Goal: Use online tool/utility

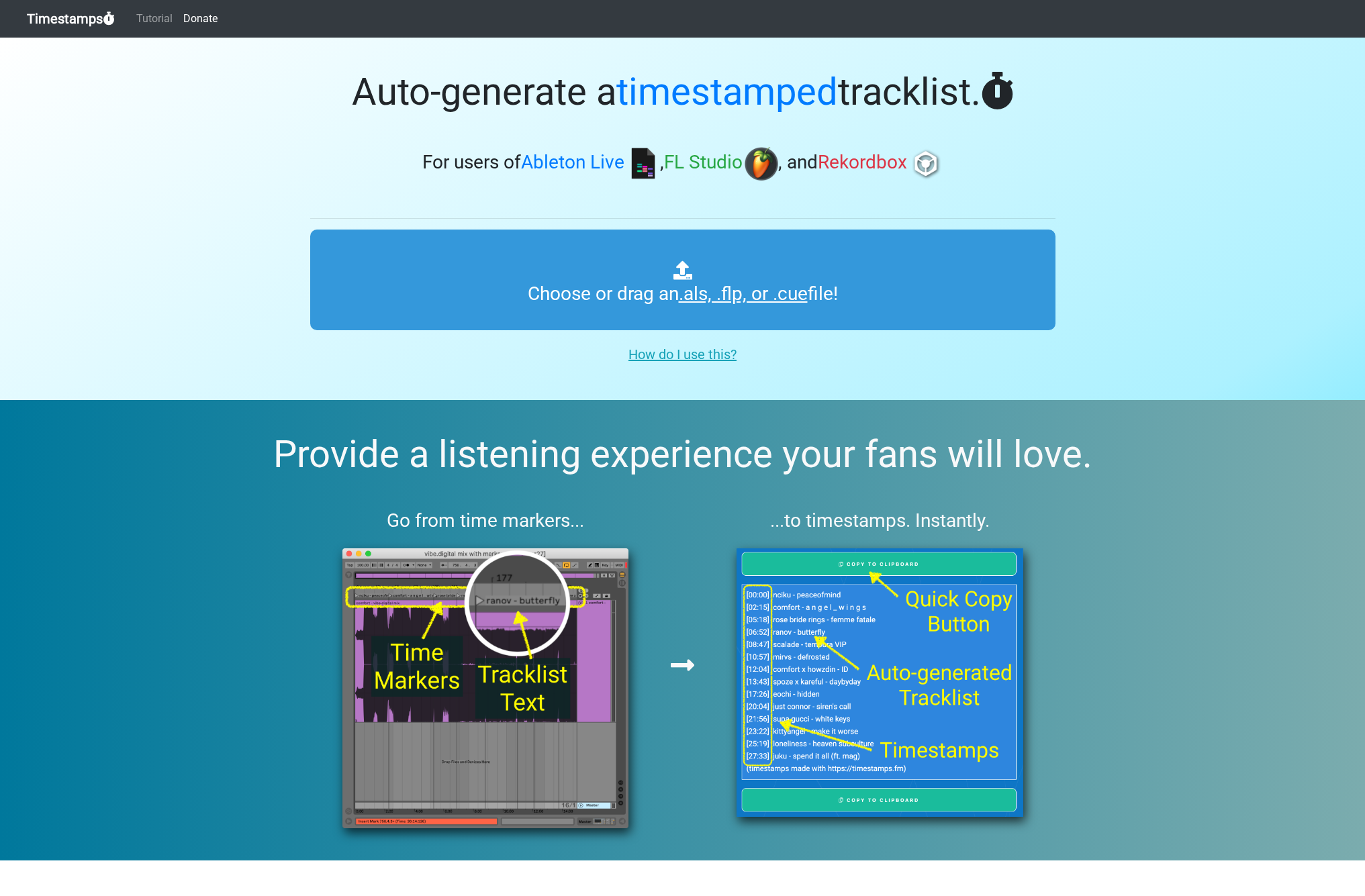
type input "C:\fakepath\Spinnin' Sessions 643 ts.als"
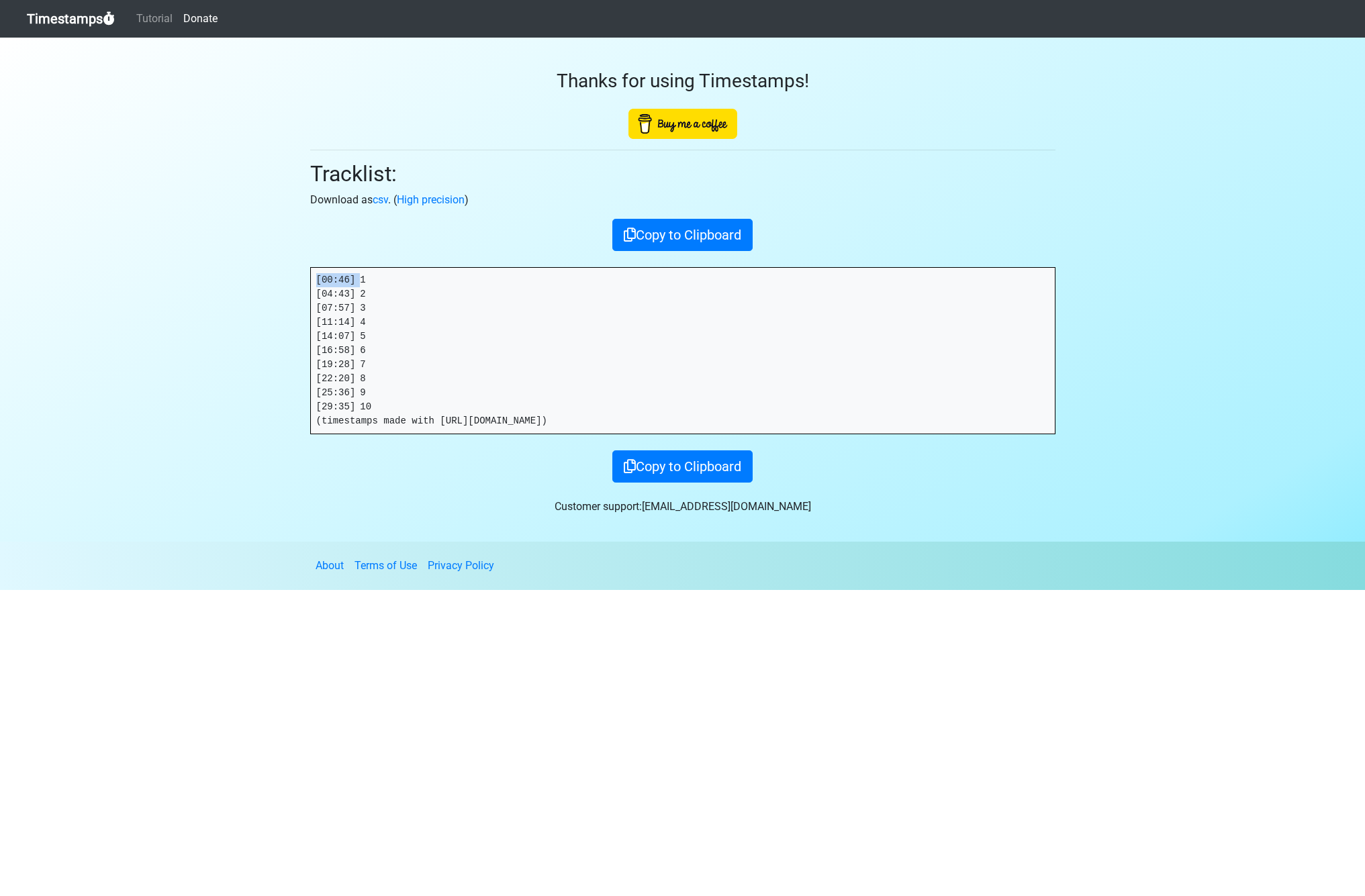
drag, startPoint x: 328, startPoint y: 277, endPoint x: 240, endPoint y: 277, distance: 88.0
click at [240, 277] on section "Thanks for using Timestamps! Tracklist: Download as csv . ( High precision ) Co…" at bounding box center [682, 290] width 1365 height 504
drag, startPoint x: 363, startPoint y: 294, endPoint x: 58, endPoint y: 295, distance: 305.0
click at [240, 293] on section "Thanks for using Timestamps! Tracklist: Download as csv . ( High precision ) Co…" at bounding box center [682, 290] width 1365 height 504
copy pre "[04:43]"
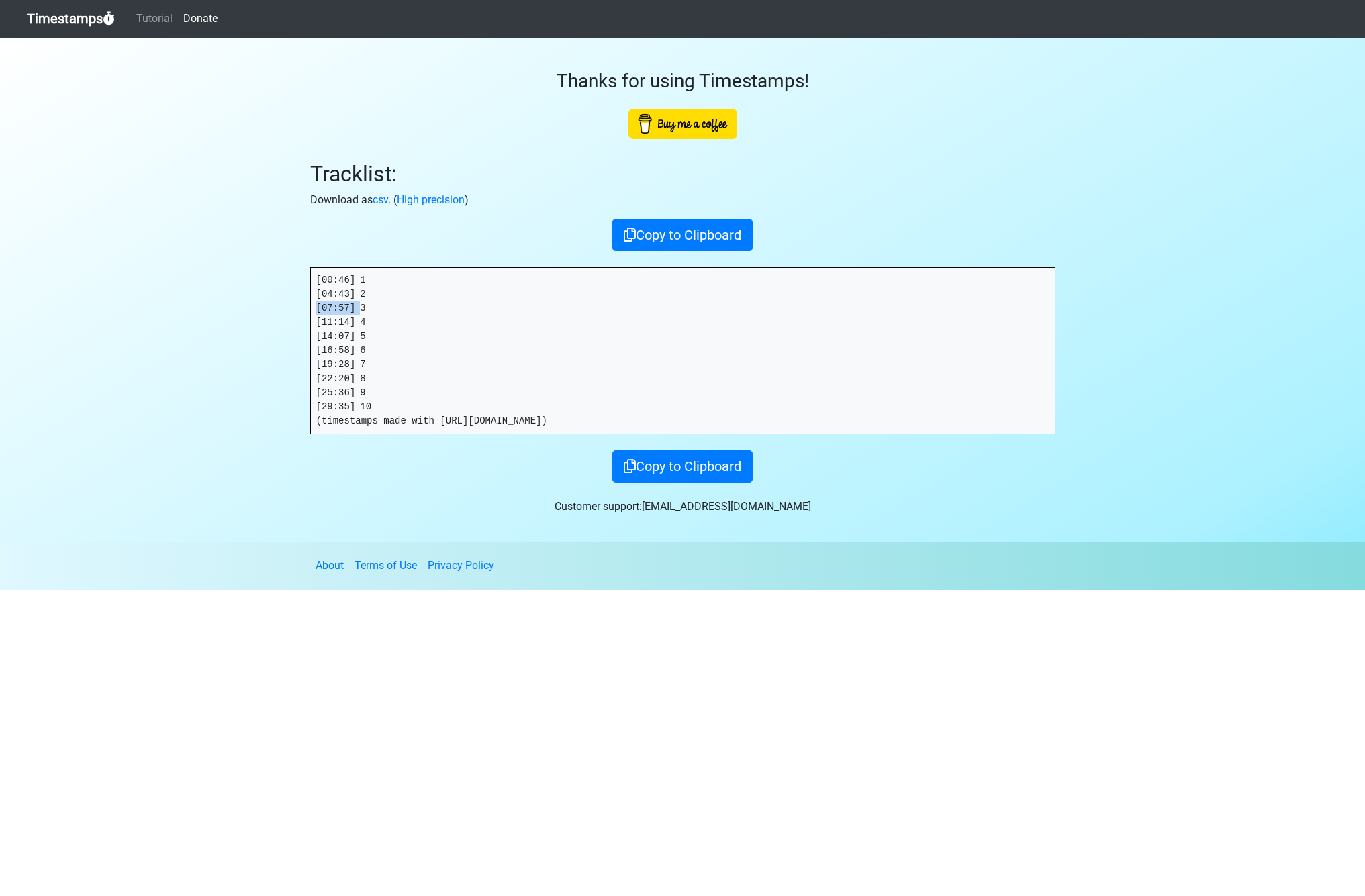
drag, startPoint x: 360, startPoint y: 307, endPoint x: 248, endPoint y: 306, distance: 112.0
click at [248, 306] on section "Thanks for using Timestamps! Tracklist: Download as csv . ( High precision ) Co…" at bounding box center [682, 290] width 1365 height 504
copy pre "[07:57]"
drag, startPoint x: 361, startPoint y: 321, endPoint x: 230, endPoint y: 320, distance: 131.0
click at [227, 320] on section "Thanks for using Timestamps! Tracklist: Download as csv . ( High precision ) Co…" at bounding box center [682, 290] width 1365 height 504
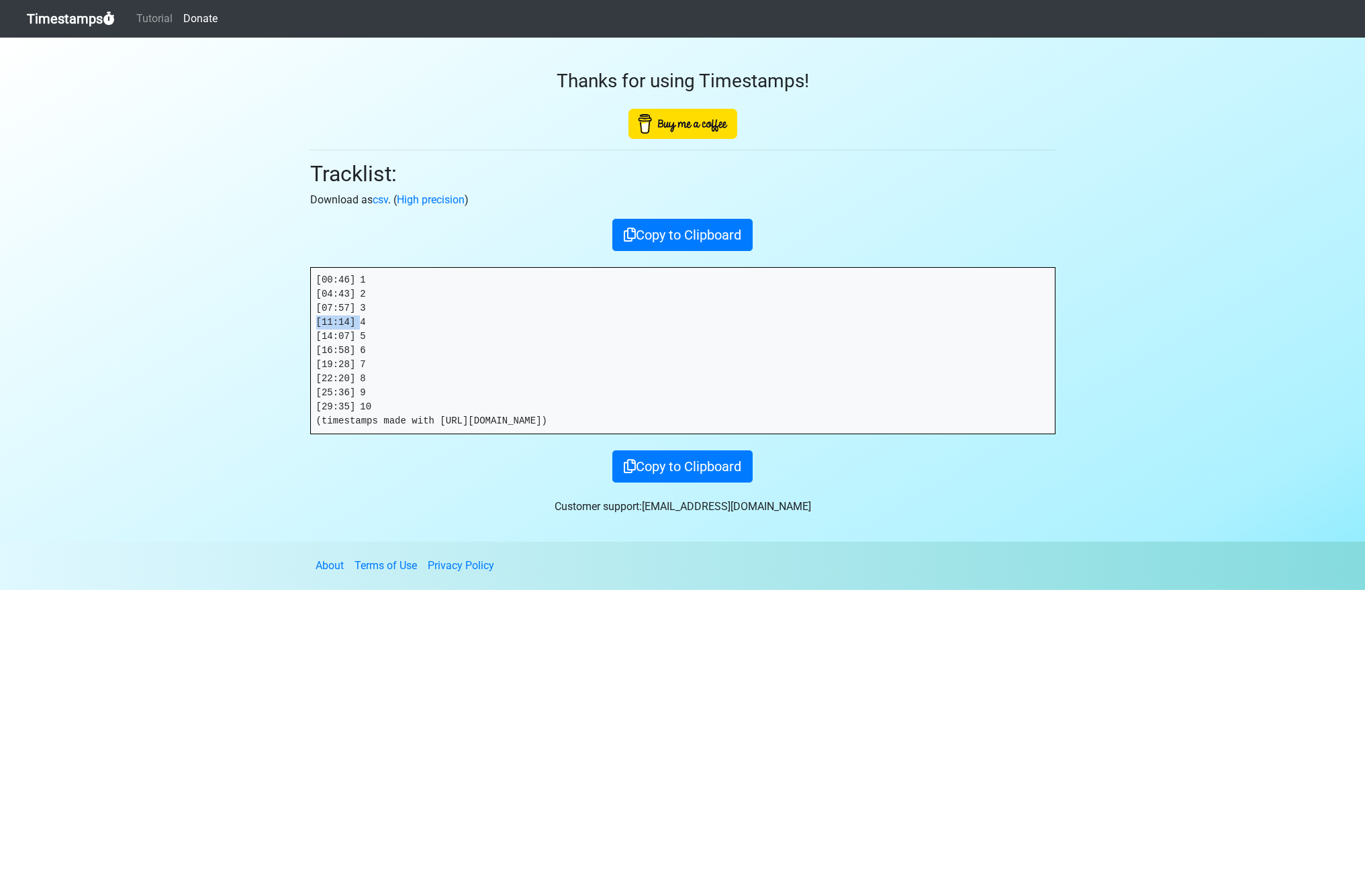
copy pre "[11:14]"
drag, startPoint x: 365, startPoint y: 340, endPoint x: 280, endPoint y: 337, distance: 85.1
click at [281, 337] on section "Thanks for using Timestamps! Tracklist: Download as csv . ( High precision ) Co…" at bounding box center [682, 290] width 1365 height 504
drag, startPoint x: 374, startPoint y: 338, endPoint x: 366, endPoint y: 339, distance: 8.1
click at [373, 340] on pre "[00:46] 1 [04:43] 2 [07:57] 3 [11:14] 4 [14:07] 5 [16:58] 6 [19:28] 7 [22:20] 8…" at bounding box center [682, 351] width 744 height 166
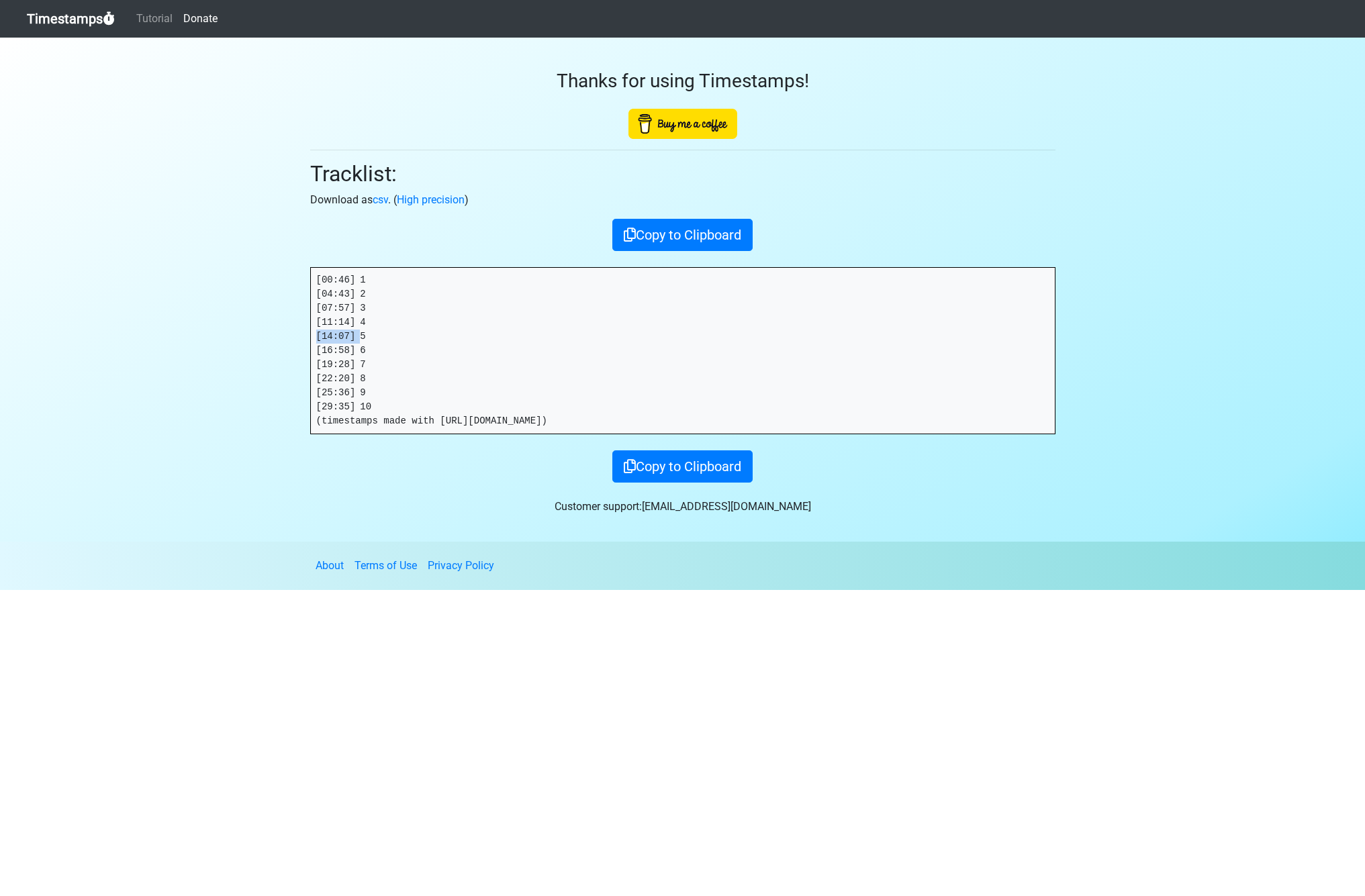
drag, startPoint x: 354, startPoint y: 338, endPoint x: 284, endPoint y: 337, distance: 70.0
click at [284, 337] on section "Thanks for using Timestamps! Tracklist: Download as csv . ( High precision ) Co…" at bounding box center [682, 290] width 1365 height 504
copy pre "[14:07]"
drag, startPoint x: 360, startPoint y: 351, endPoint x: 48, endPoint y: 357, distance: 312.1
click at [264, 352] on section "Thanks for using Timestamps! Tracklist: Download as csv . ( High precision ) Co…" at bounding box center [682, 290] width 1365 height 504
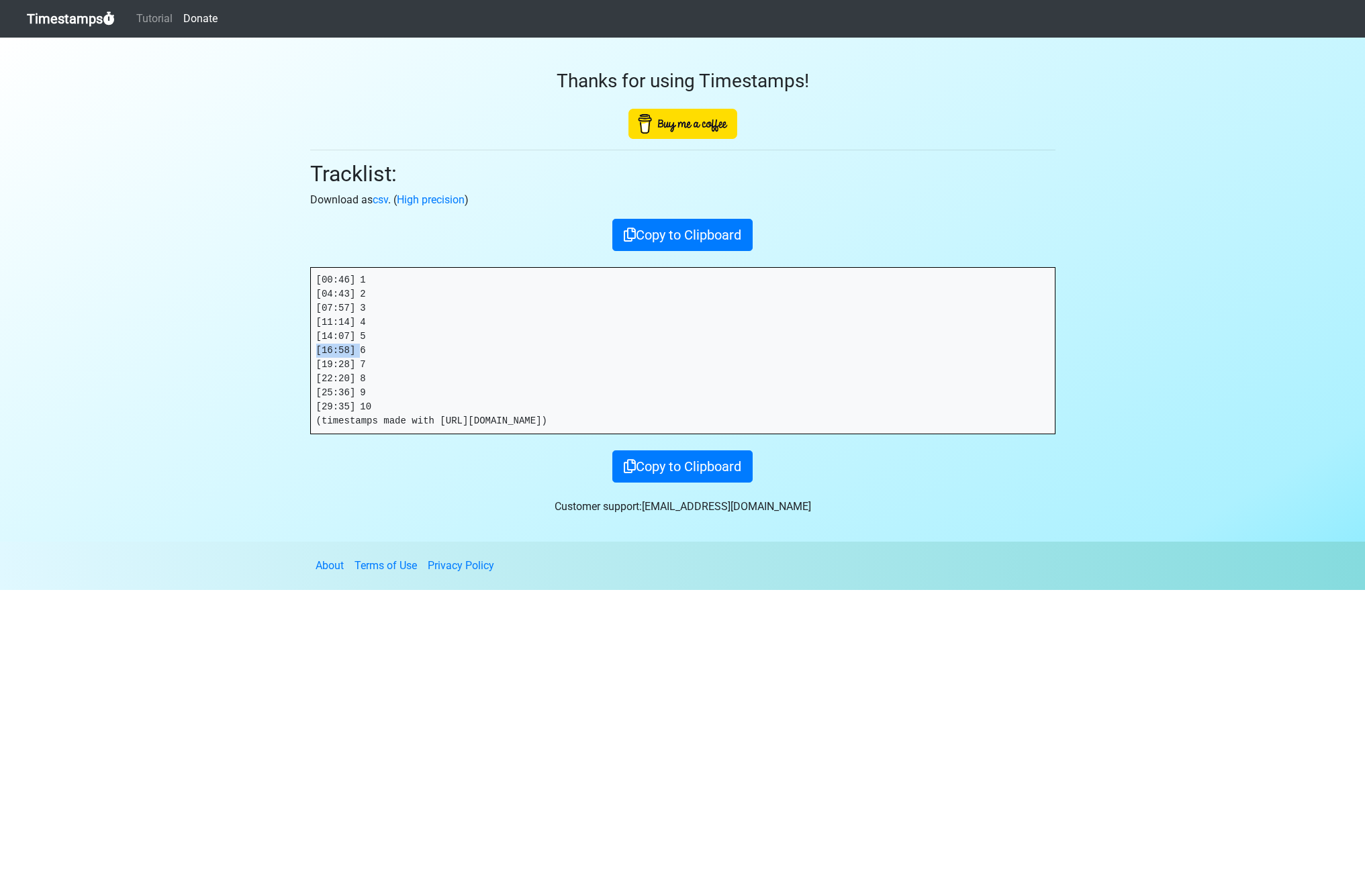
copy pre "[16:58]"
drag, startPoint x: 361, startPoint y: 366, endPoint x: 289, endPoint y: 365, distance: 72.0
click at [289, 365] on section "Thanks for using Timestamps! Tracklist: Download as csv . ( High precision ) Co…" at bounding box center [682, 290] width 1365 height 504
copy pre "[19:28]"
drag, startPoint x: 361, startPoint y: 382, endPoint x: 165, endPoint y: 395, distance: 196.4
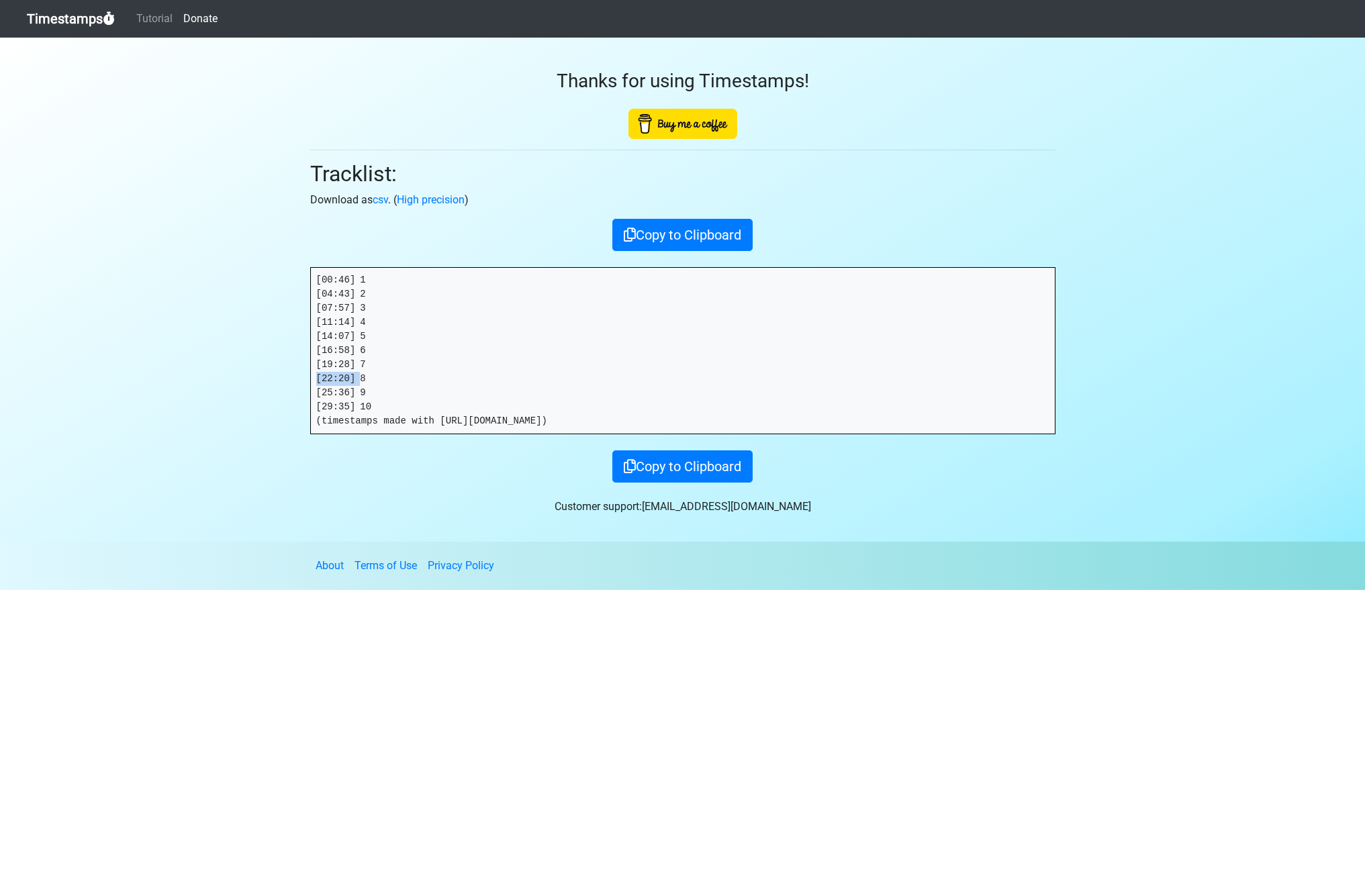
click at [269, 378] on section "Thanks for using Timestamps! Tracklist: Download as csv . ( High precision ) Co…" at bounding box center [682, 290] width 1365 height 504
copy pre "[22:20]"
drag, startPoint x: 360, startPoint y: 394, endPoint x: 245, endPoint y: 390, distance: 115.1
click at [245, 390] on section "Thanks for using Timestamps! Tracklist: Download as csv . ( High precision ) Co…" at bounding box center [682, 290] width 1365 height 504
copy pre "[25:36]"
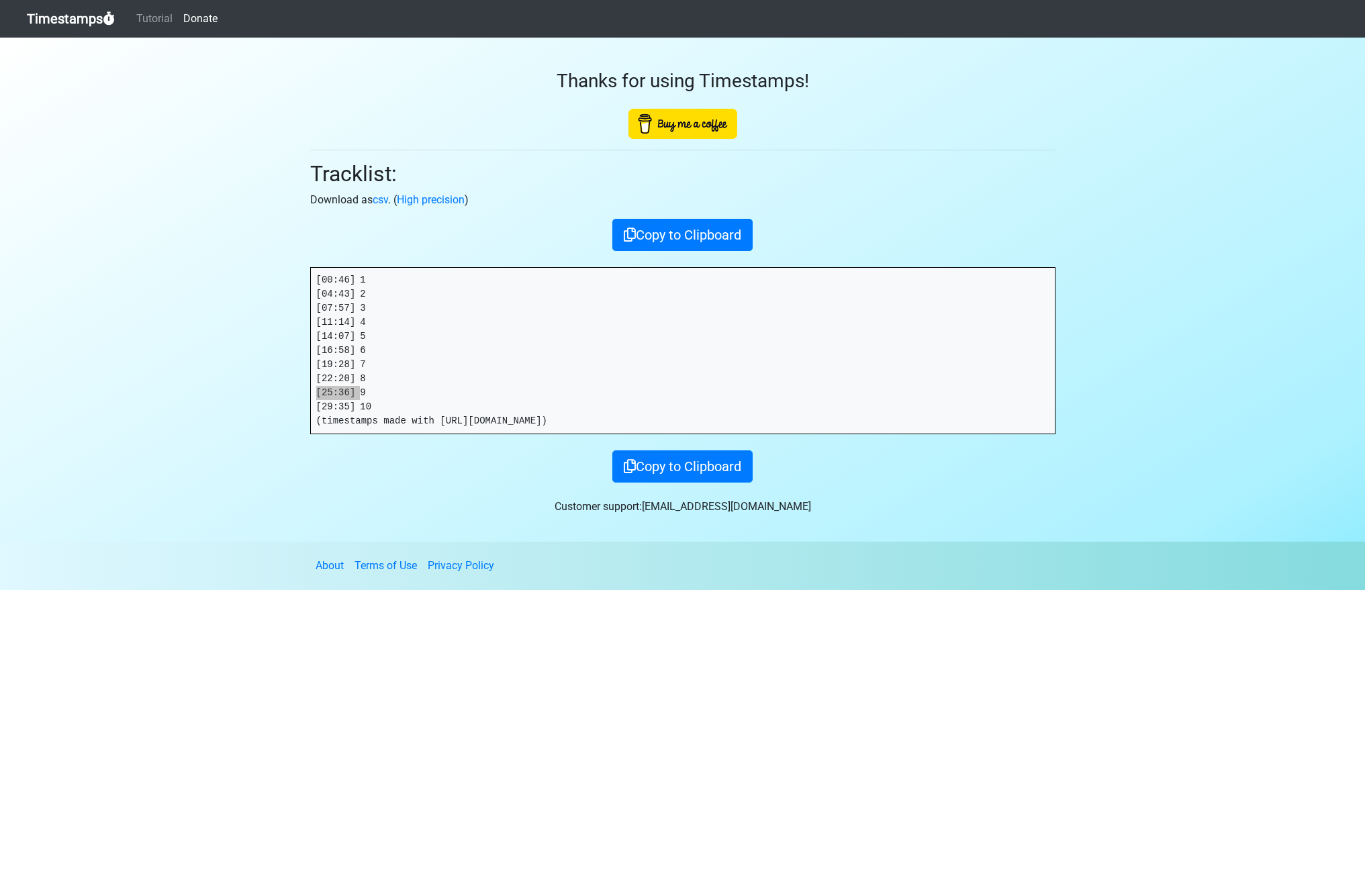
drag, startPoint x: 0, startPoint y: 435, endPoint x: 362, endPoint y: 404, distance: 363.3
click at [362, 391] on pre "[00:46] 1 [04:43] 2 [07:57] 3 [11:14] 4 [14:07] 5 [16:58] 6 [19:28] 7 [22:20] 8…" at bounding box center [682, 351] width 744 height 166
drag, startPoint x: 362, startPoint y: 406, endPoint x: 158, endPoint y: 421, distance: 204.6
click at [250, 402] on section "Thanks for using Timestamps! Tracklist: Download as csv . ( High precision ) Co…" at bounding box center [682, 290] width 1365 height 504
copy pre "[29:35]"
